Goal: Task Accomplishment & Management: Use online tool/utility

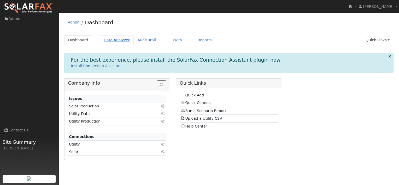
click at [116, 40] on link "Data Analyzer" at bounding box center [117, 40] width 34 height 10
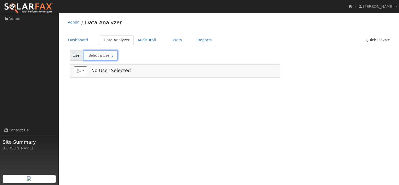
type input "[PERSON_NAME]"
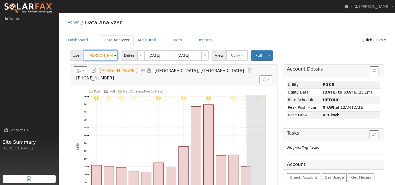
drag, startPoint x: 110, startPoint y: 55, endPoint x: 85, endPoint y: 61, distance: 24.8
click at [85, 61] on div "User [PERSON_NAME] Account Default Account Default Account [STREET_ADDRESS][PER…" at bounding box center [226, 163] width 325 height 230
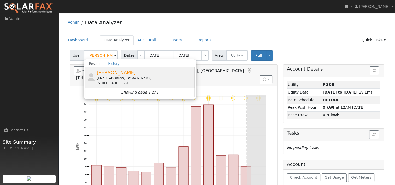
click at [105, 79] on div "[EMAIL_ADDRESS][DOMAIN_NAME]" at bounding box center [145, 78] width 97 height 5
type input "[PERSON_NAME]"
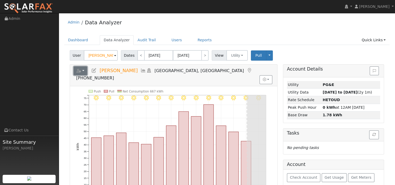
click at [83, 68] on button "button" at bounding box center [81, 70] width 14 height 9
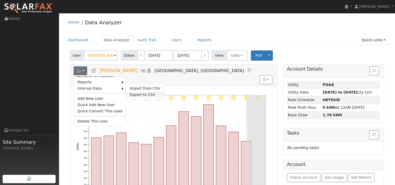
click at [132, 92] on link "Export to CSV" at bounding box center [145, 94] width 38 height 6
select select "7"
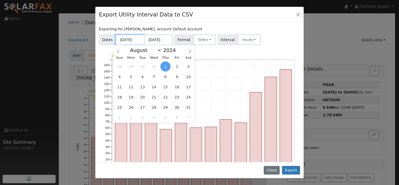
click at [135, 40] on input "[DATE]" at bounding box center [129, 39] width 29 height 11
click at [154, 87] on span "14" at bounding box center [154, 87] width 10 height 10
type input "[DATE]"
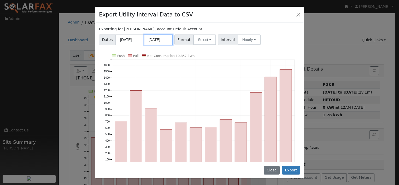
click at [158, 41] on input "[DATE]" at bounding box center [158, 39] width 29 height 11
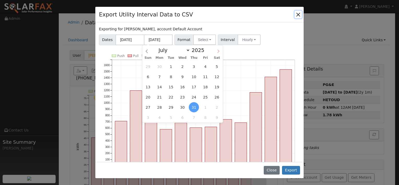
click at [217, 50] on icon at bounding box center [218, 51] width 4 height 4
select select "7"
click at [180, 88] on span "13" at bounding box center [182, 87] width 10 height 10
type input "[DATE]"
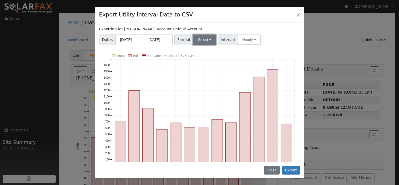
click at [210, 37] on button "Select" at bounding box center [204, 39] width 23 height 10
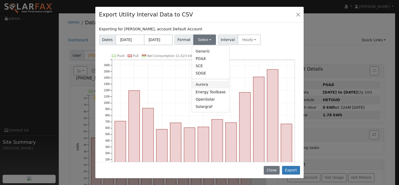
click at [204, 88] on link "Energy Toolbase" at bounding box center [210, 91] width 37 height 7
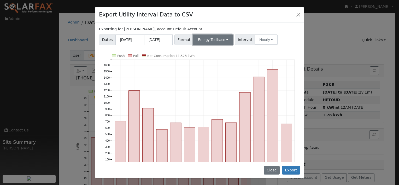
click at [224, 40] on button "Energy Toolbase" at bounding box center [213, 39] width 40 height 10
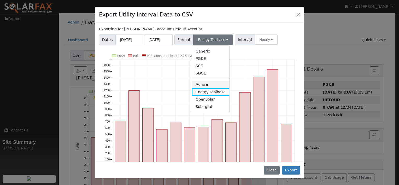
click at [207, 84] on link "Aurora" at bounding box center [210, 84] width 37 height 7
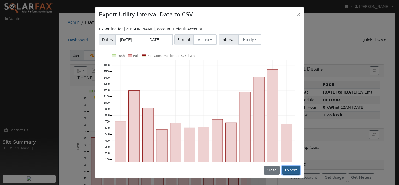
click at [292, 170] on button "Export" at bounding box center [291, 170] width 18 height 9
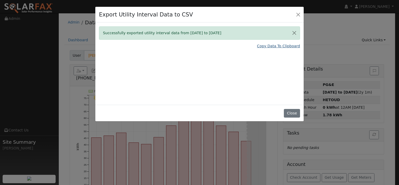
click at [265, 47] on link "Copy Data To Clipboard" at bounding box center [278, 45] width 43 height 5
